Goal: Task Accomplishment & Management: Manage account settings

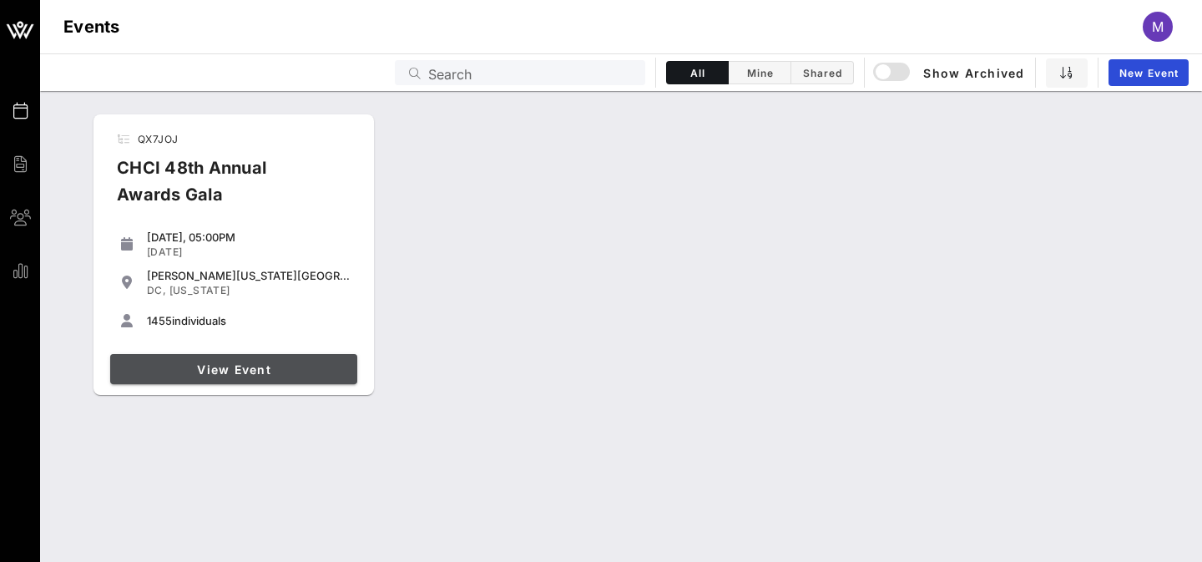
click at [234, 373] on span "View Event" at bounding box center [234, 369] width 234 height 14
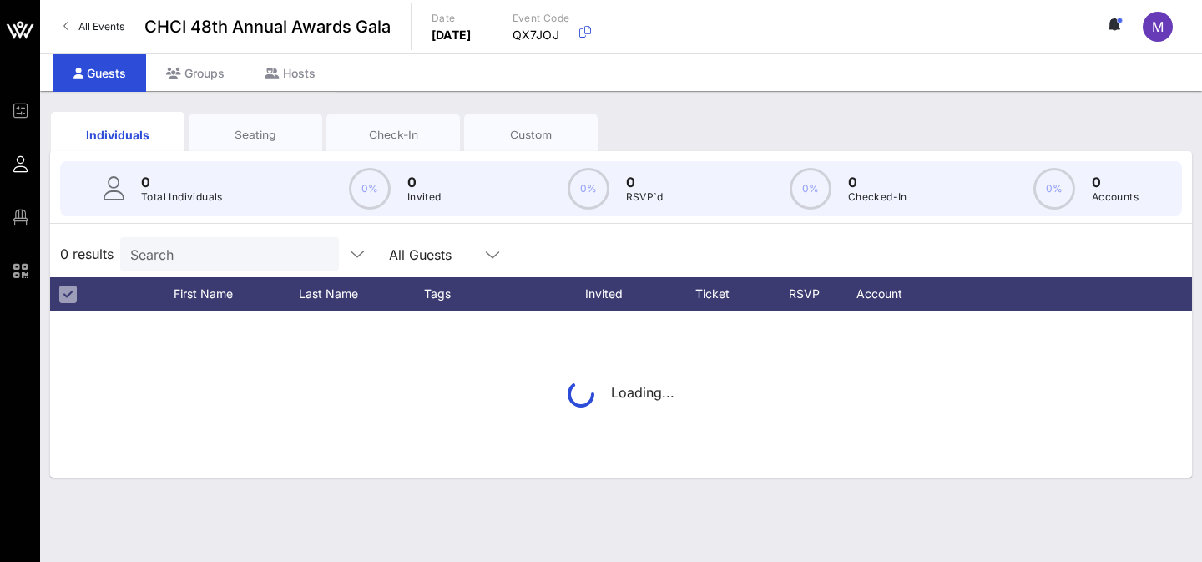
click at [166, 246] on input "Search" at bounding box center [227, 254] width 195 height 22
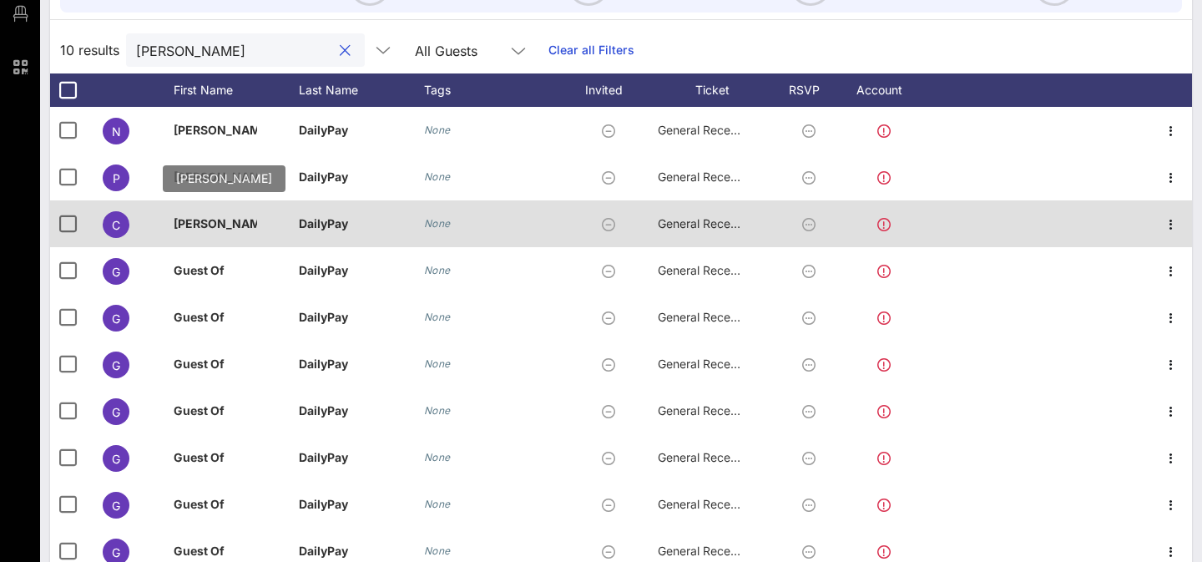
scroll to position [266, 0]
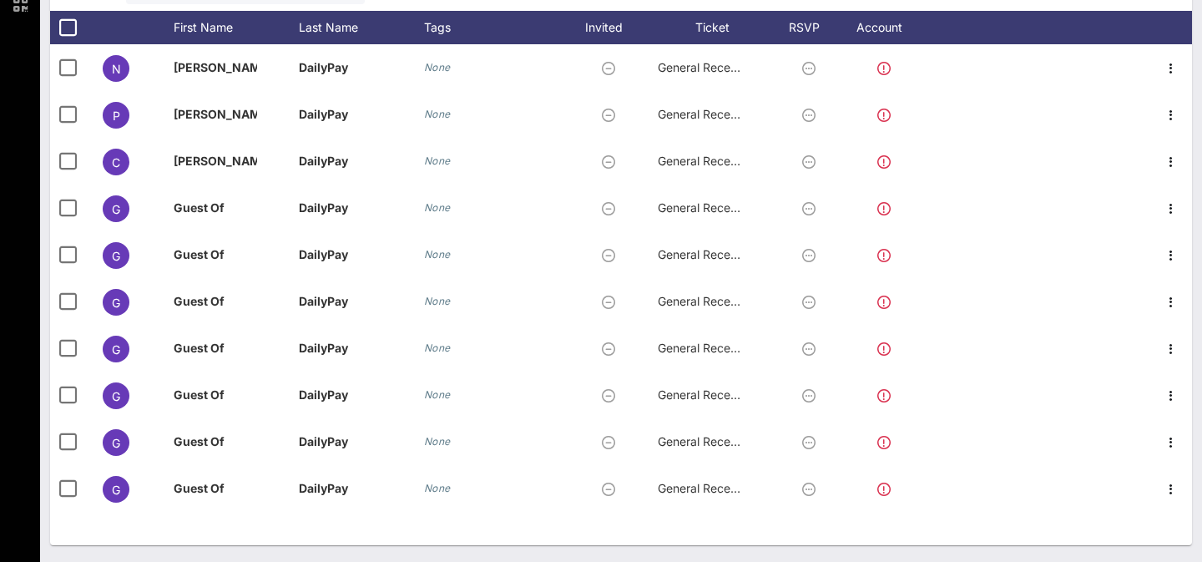
type input "[PERSON_NAME]"
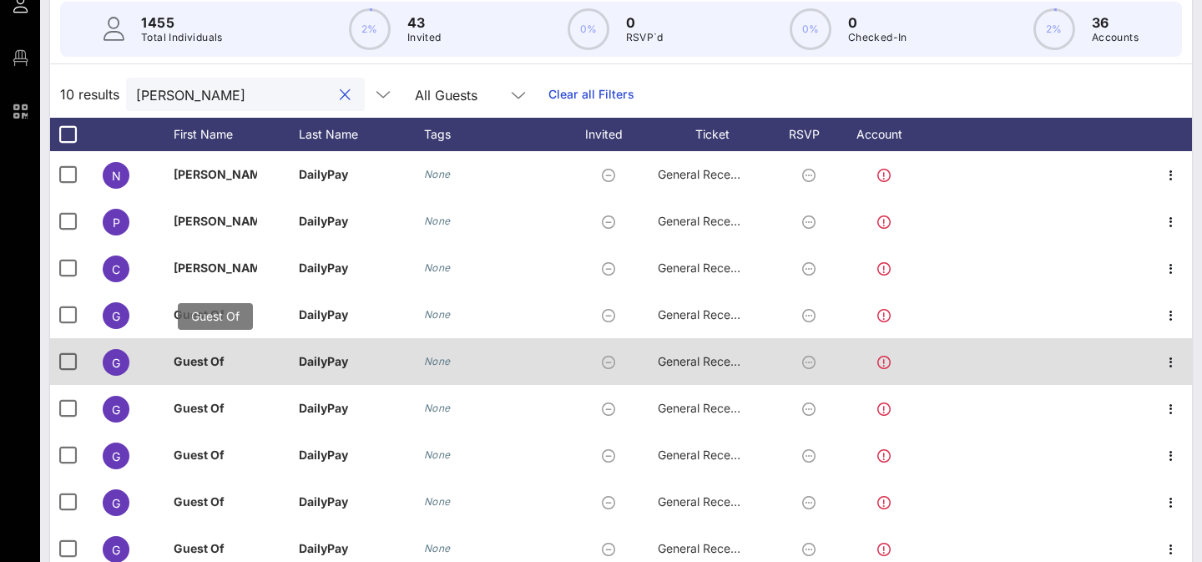
scroll to position [89, 0]
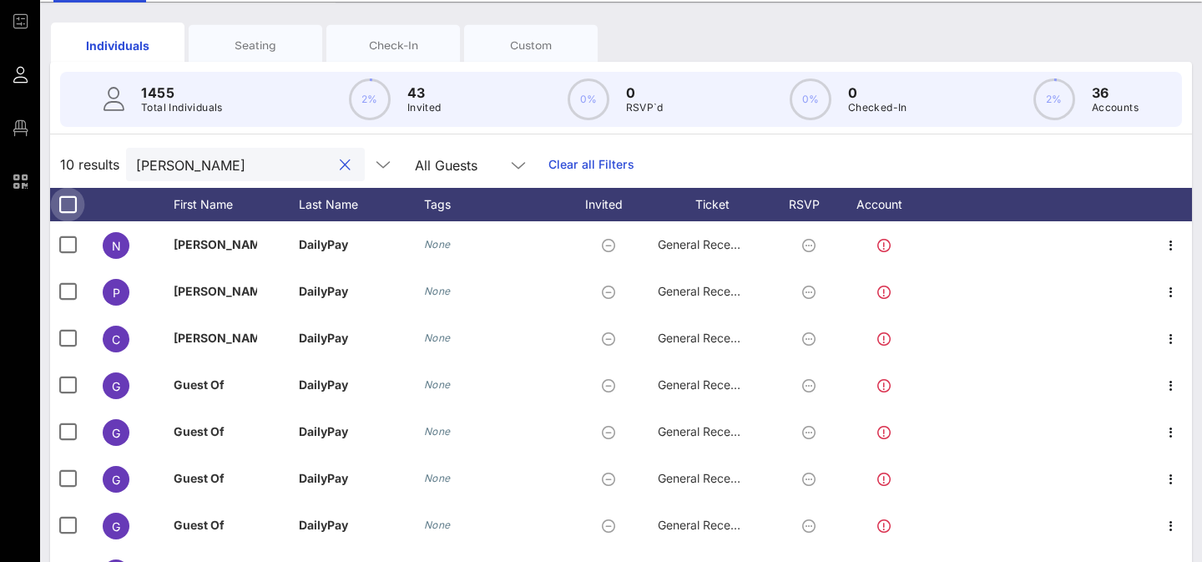
click at [67, 199] on div at bounding box center [67, 204] width 28 height 28
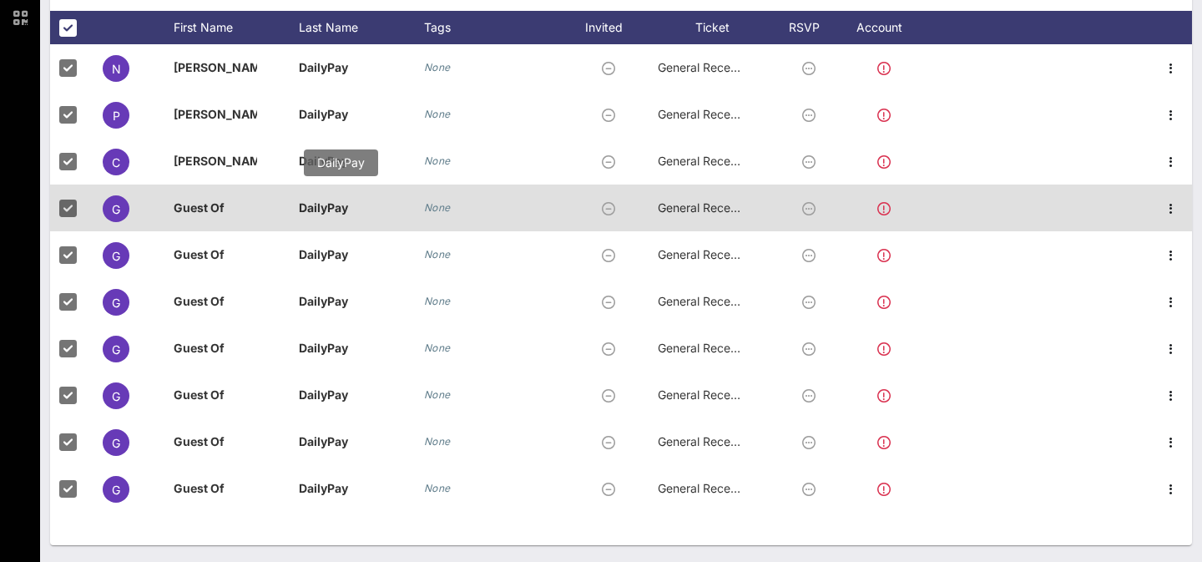
scroll to position [0, 0]
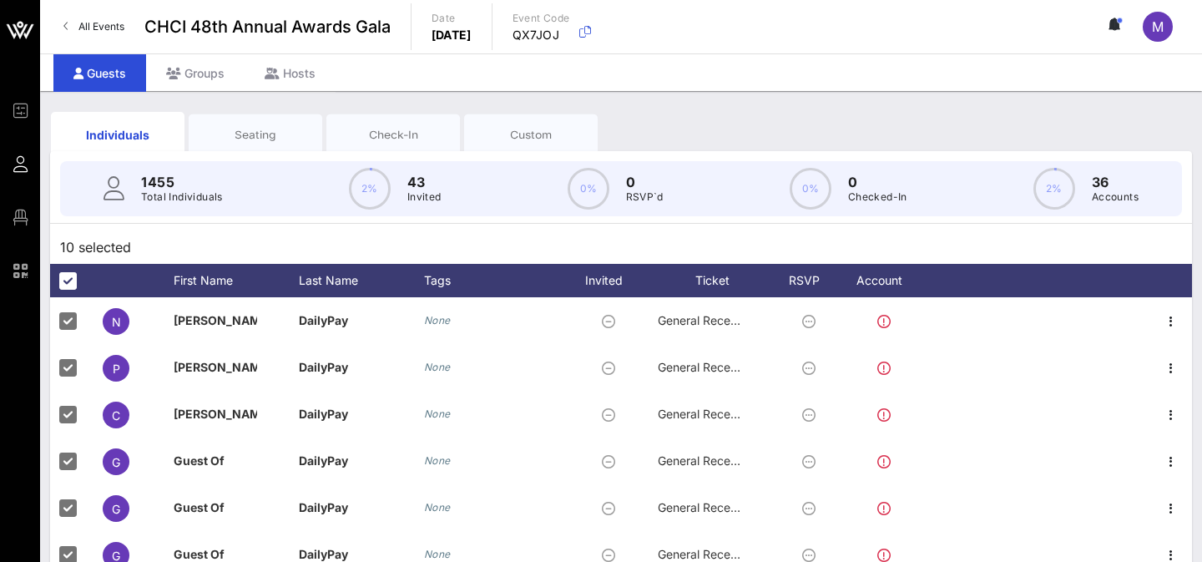
click at [379, 139] on div "Check-In" at bounding box center [393, 135] width 108 height 16
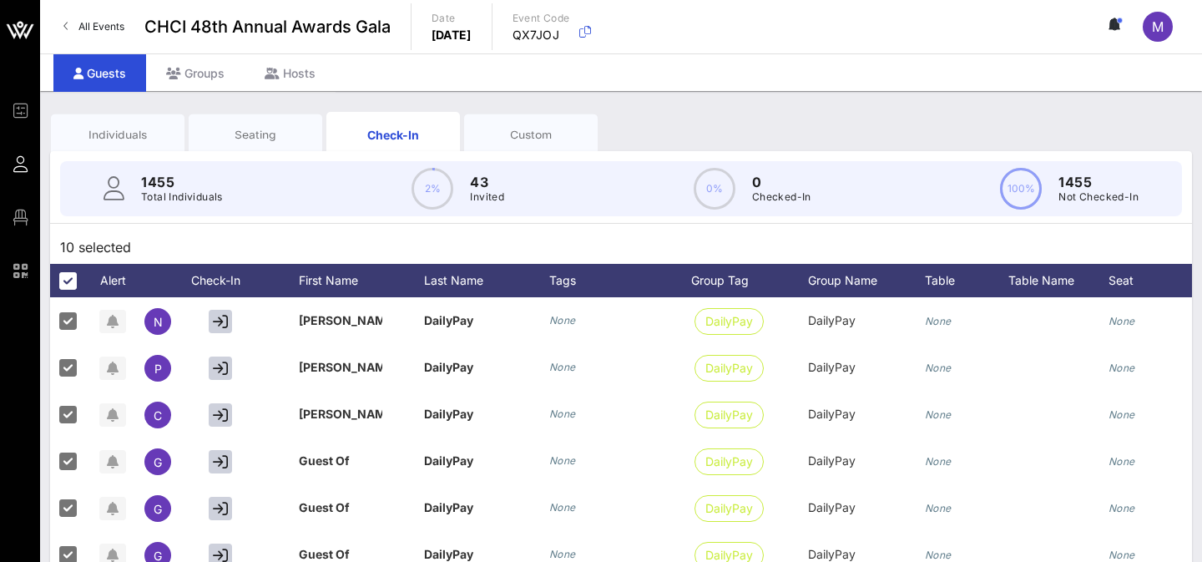
click at [242, 132] on div "Seating" at bounding box center [255, 135] width 108 height 16
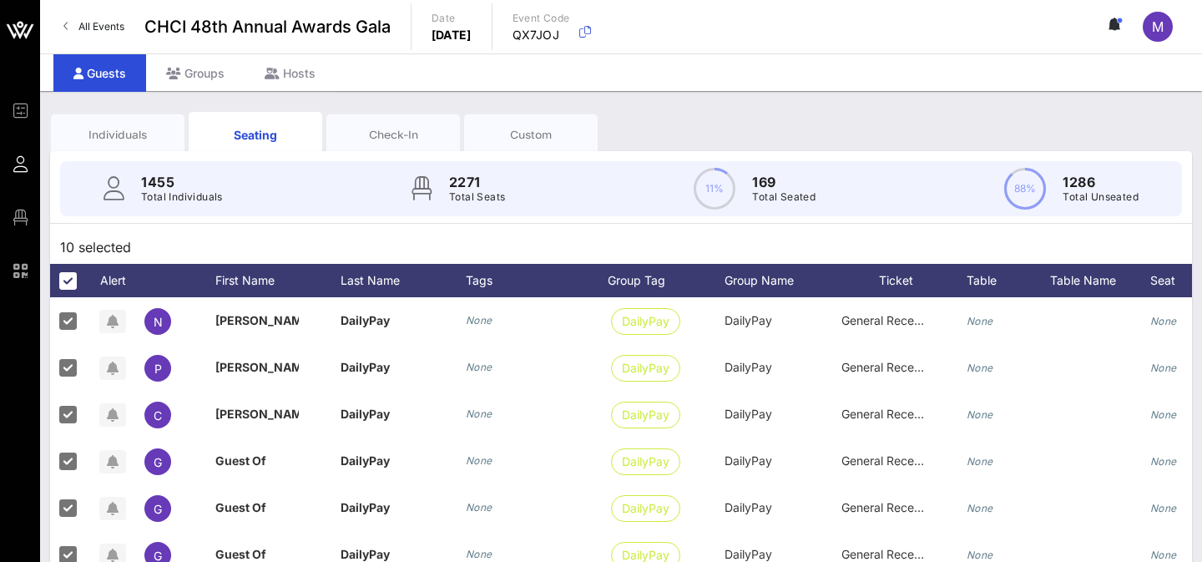
click at [120, 134] on div "Individuals" at bounding box center [117, 135] width 108 height 16
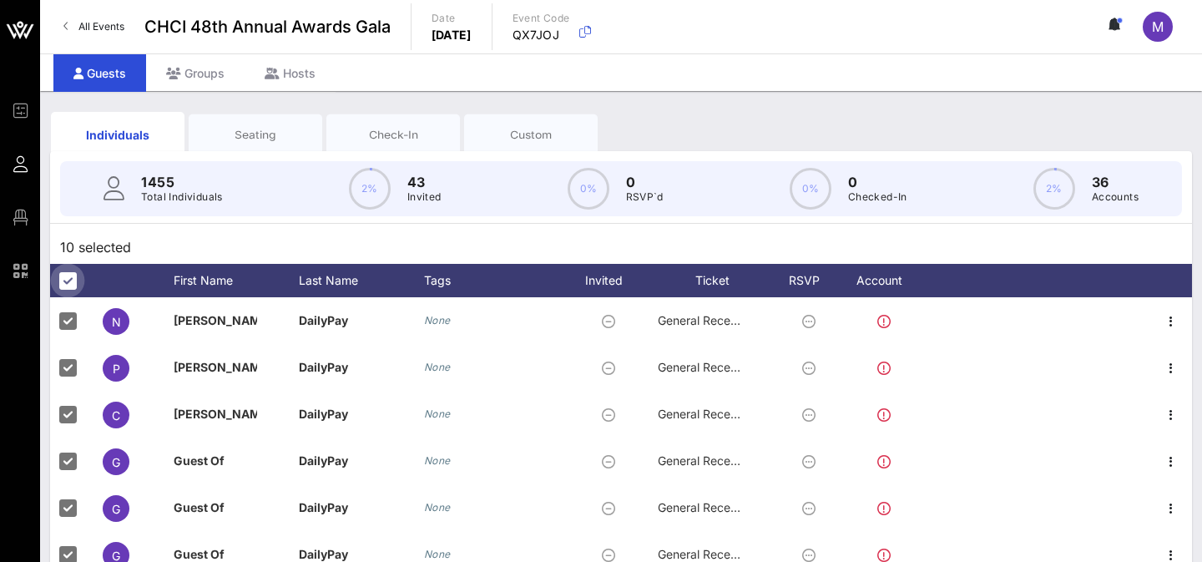
click at [73, 279] on div at bounding box center [67, 280] width 28 height 28
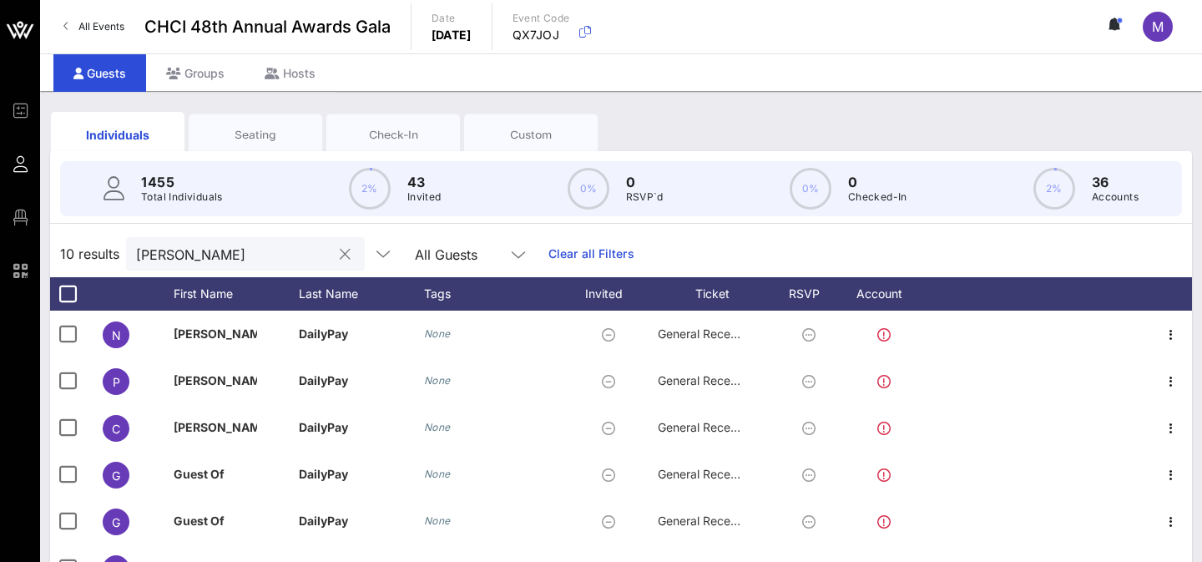
click at [340, 255] on button "clear icon" at bounding box center [345, 254] width 11 height 17
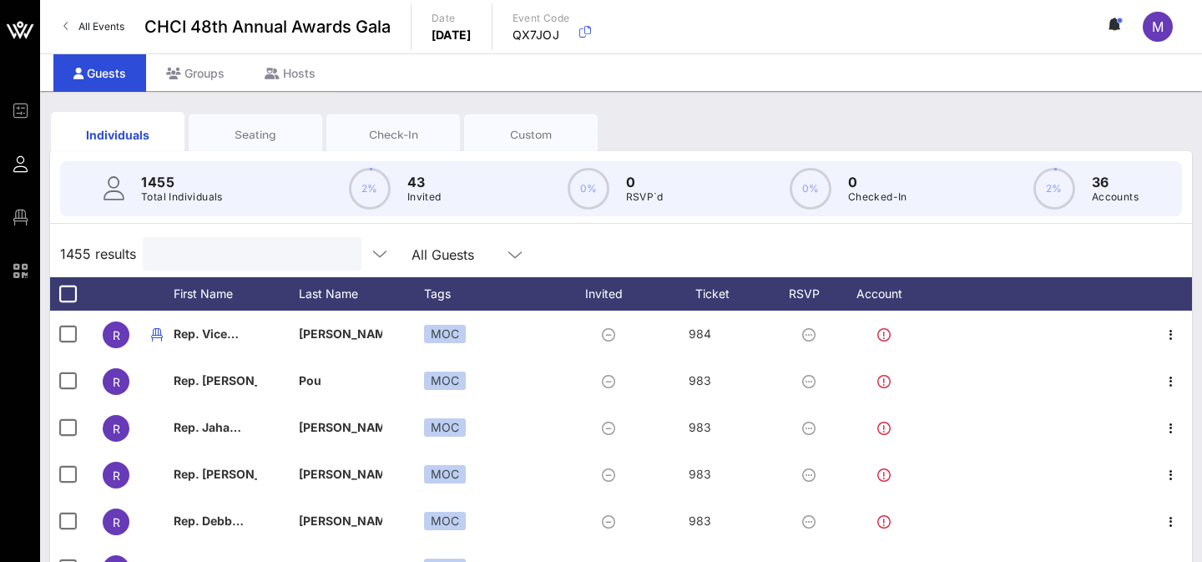
click at [425, 141] on div "Check-In" at bounding box center [393, 135] width 108 height 16
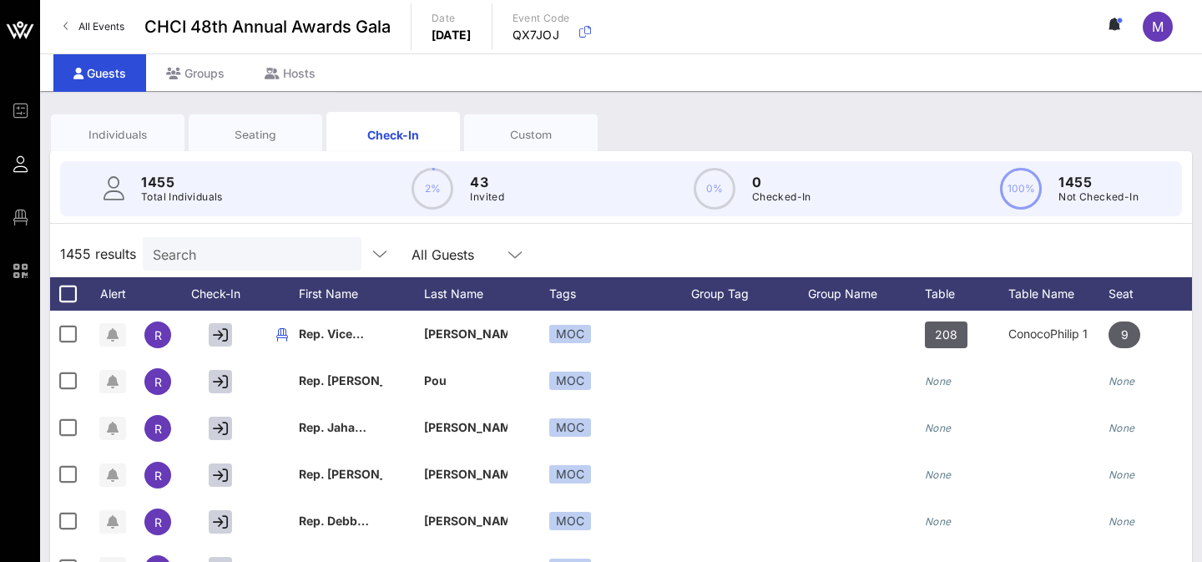
click at [138, 150] on div "Individuals Seating Check-In Custom 1455 Total Individuals 2% 43 Invited 0% 0 C…" at bounding box center [621, 459] width 1142 height 703
click at [218, 260] on input "Search" at bounding box center [250, 254] width 195 height 22
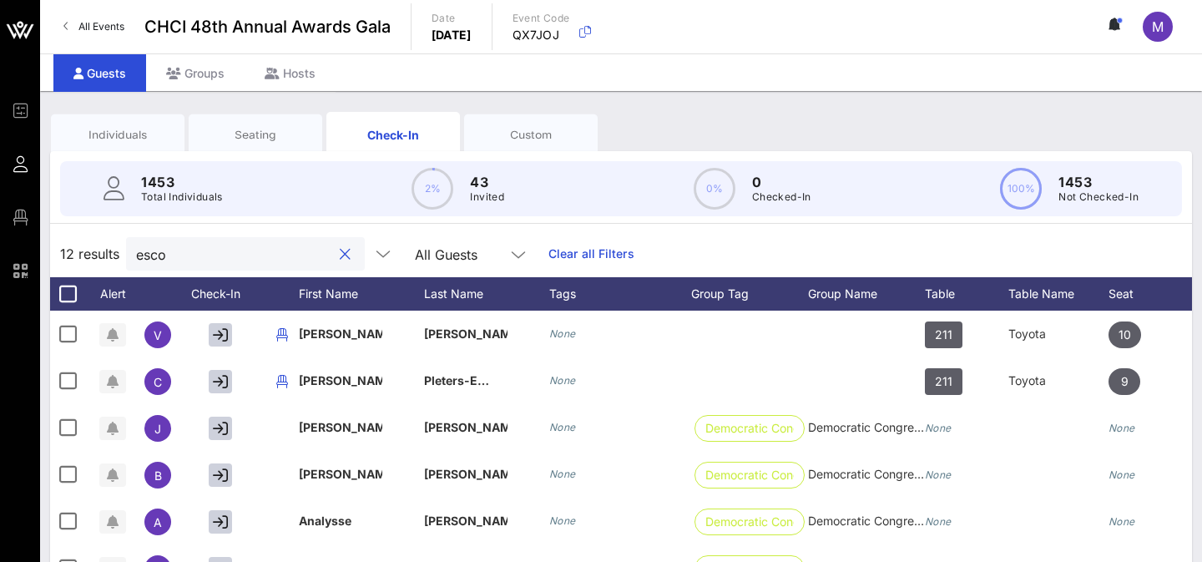
click at [179, 257] on input "esco" at bounding box center [233, 254] width 195 height 22
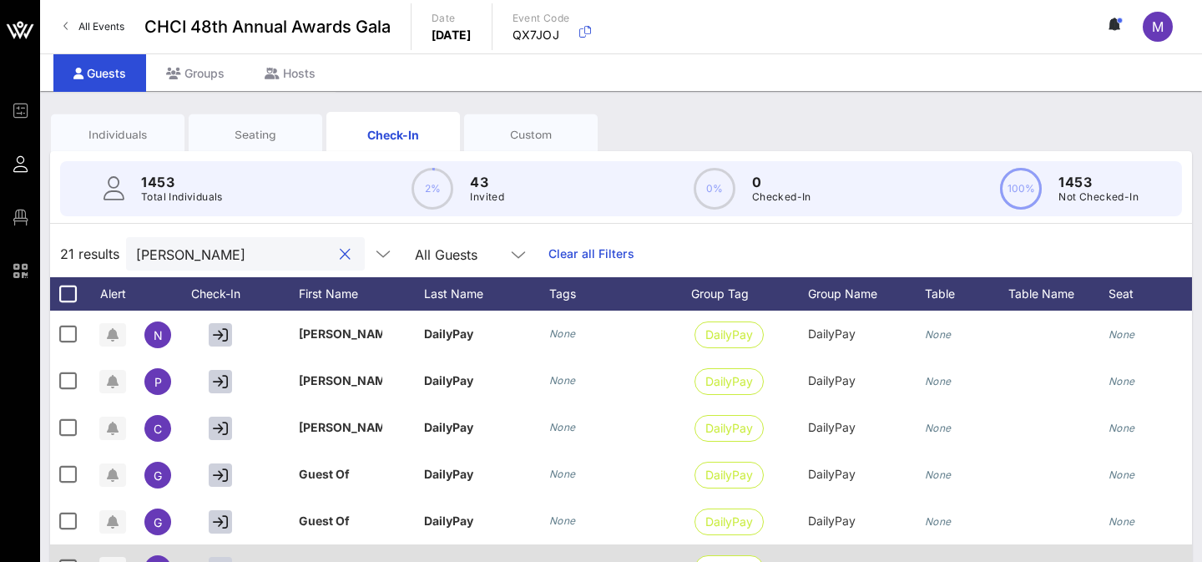
type input "[PERSON_NAME]"
